Goal: Task Accomplishment & Management: Manage account settings

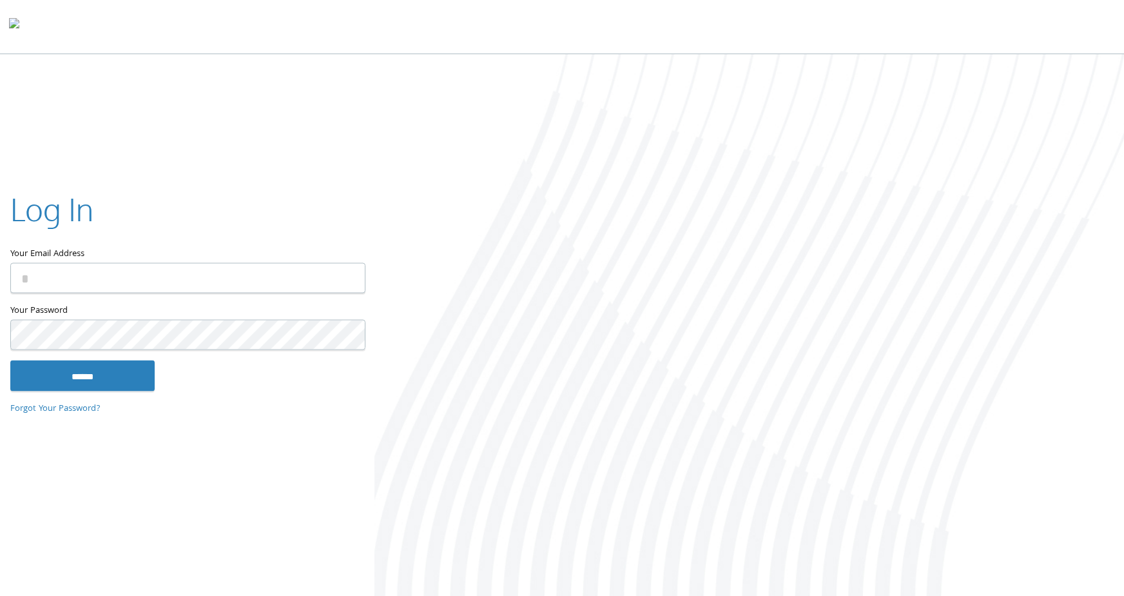
type input "**********"
click at [1025, 95] on div at bounding box center [749, 326] width 750 height 544
click at [82, 374] on input "******" at bounding box center [82, 375] width 144 height 31
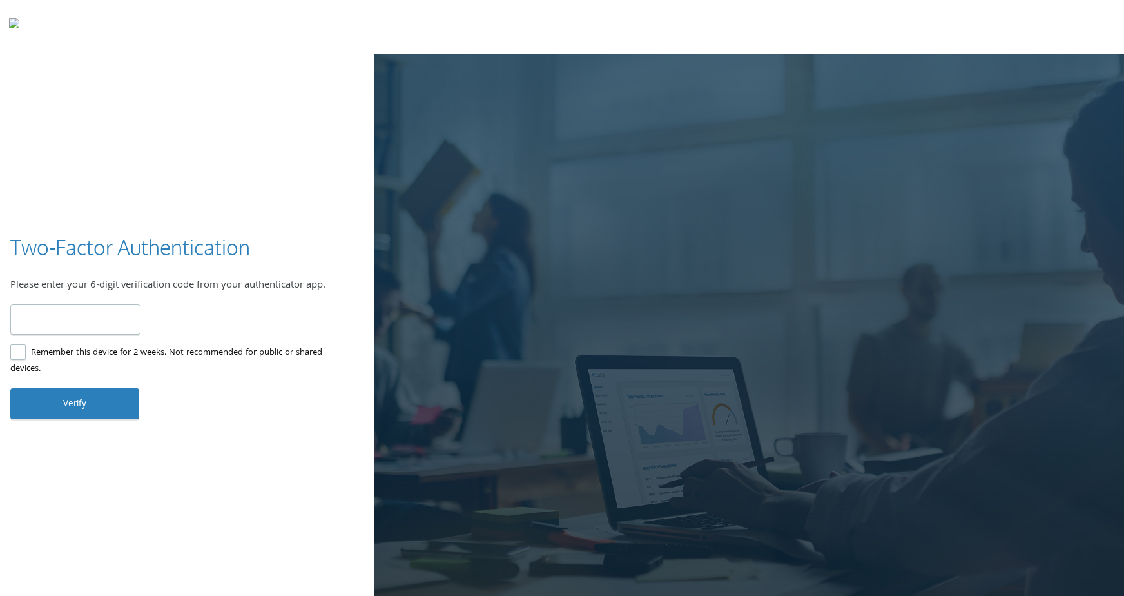
type input "******"
